Goal: Check status

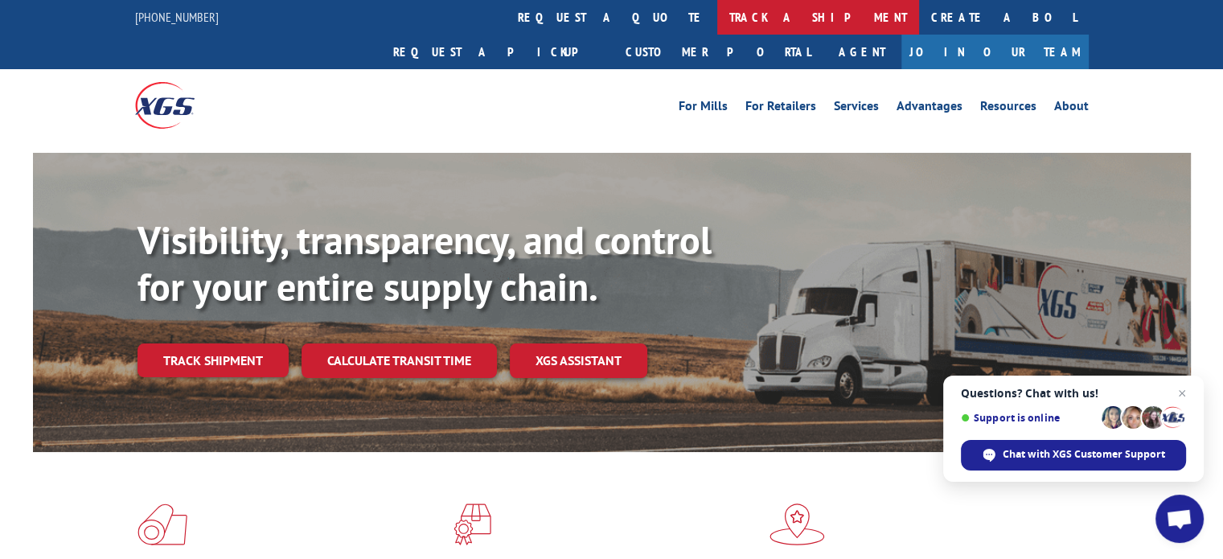
click at [717, 15] on link "track a shipment" at bounding box center [818, 17] width 202 height 35
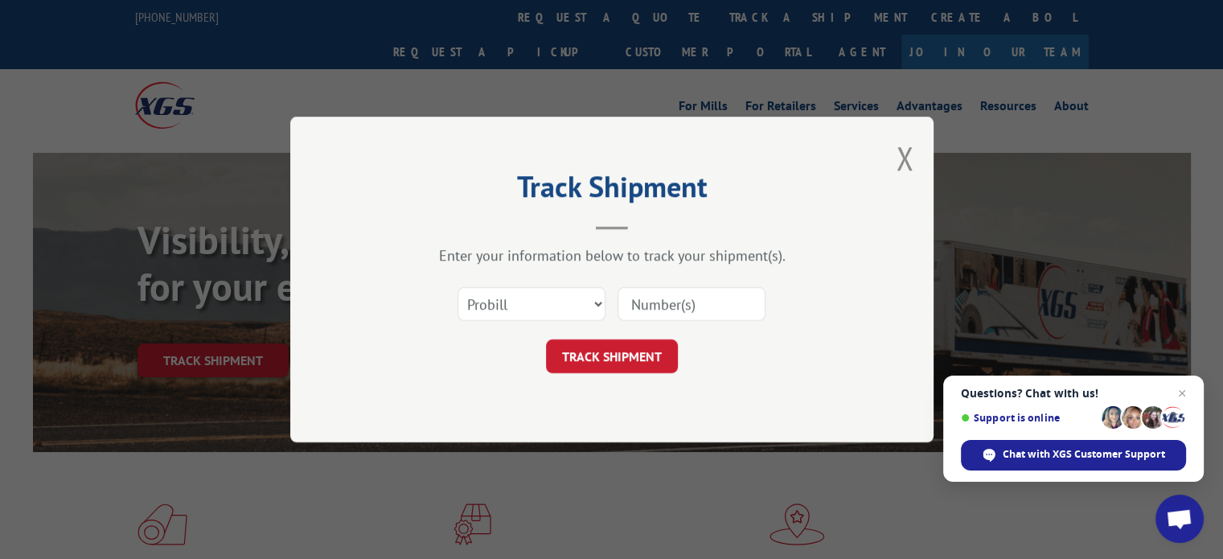
click at [557, 285] on div "Select category... Probill BOL PO" at bounding box center [531, 303] width 146 height 37
click at [548, 298] on select "Select category... Probill BOL PO" at bounding box center [532, 304] width 148 height 34
select select "bol"
click at [458, 287] on select "Select category... Probill BOL PO" at bounding box center [532, 304] width 148 height 34
click at [729, 303] on input at bounding box center [692, 304] width 148 height 34
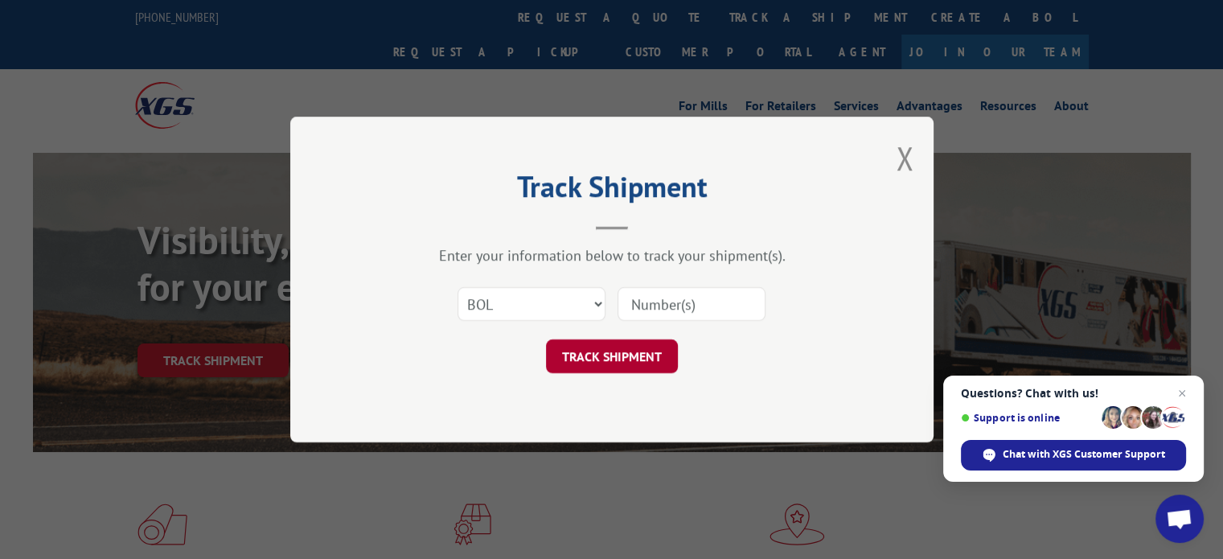
paste input "MGL00384390"
type input "MGL00384390"
click at [626, 353] on button "TRACK SHIPMENT" at bounding box center [612, 356] width 132 height 34
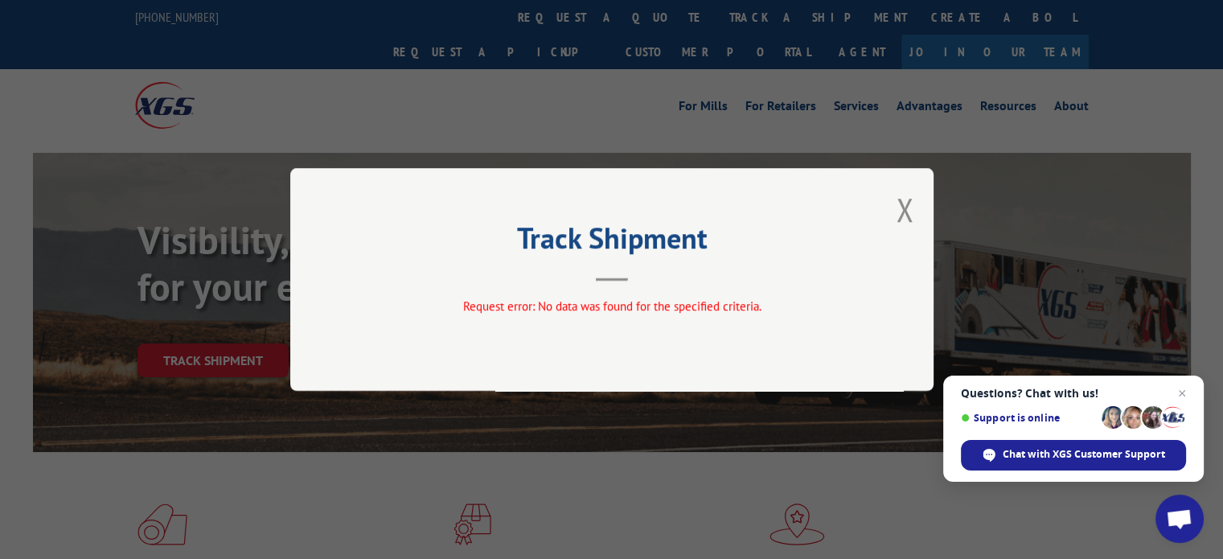
click at [894, 203] on div "Track Shipment Request error: No data was found for the specified criteria." at bounding box center [611, 279] width 643 height 223
click at [904, 27] on div "Track Shipment Request error: No data was found for the specified criteria." at bounding box center [611, 279] width 1223 height 559
drag, startPoint x: 906, startPoint y: 215, endPoint x: 893, endPoint y: 147, distance: 68.8
click at [905, 214] on button "Close modal" at bounding box center [905, 209] width 18 height 43
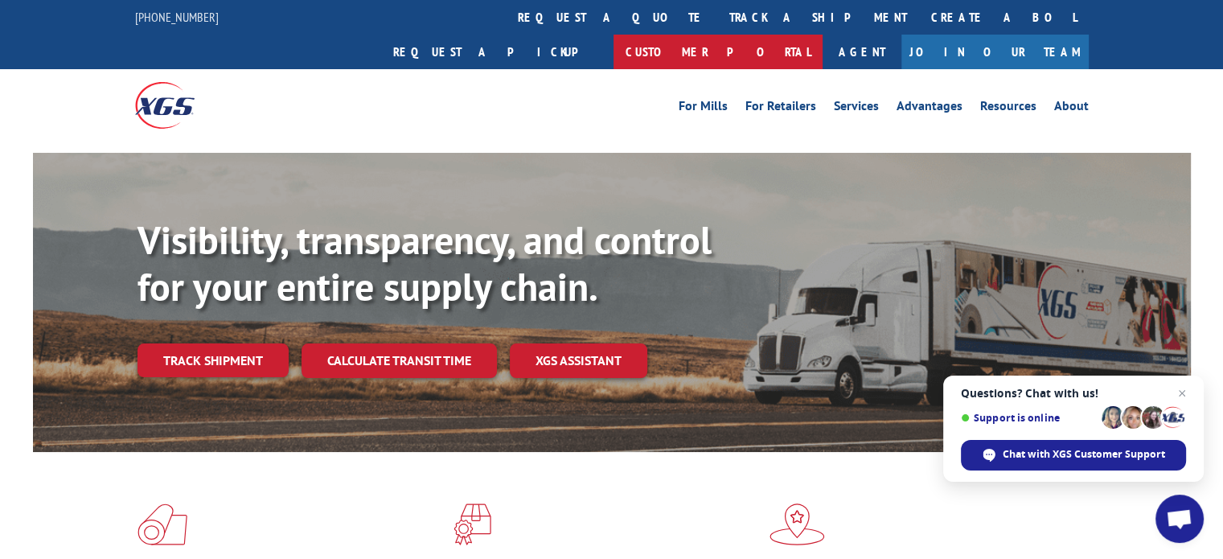
click at [823, 35] on link "Customer Portal" at bounding box center [718, 52] width 209 height 35
